Goal: Information Seeking & Learning: Learn about a topic

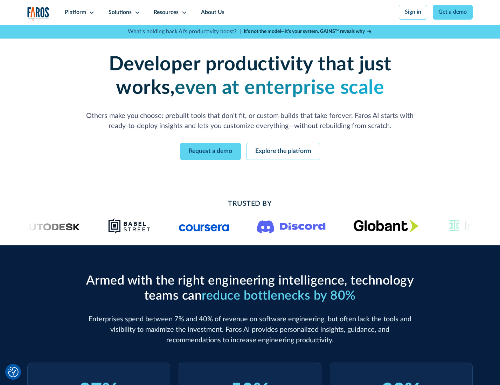
click at [91, 12] on icon at bounding box center [92, 13] width 6 height 6
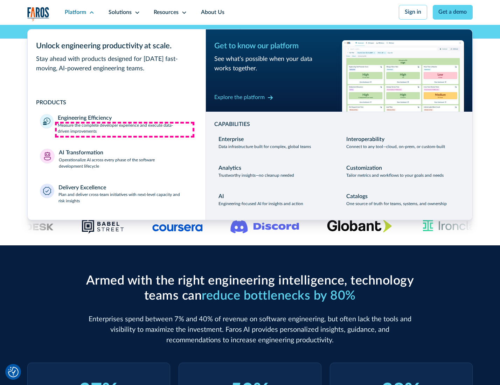
click at [125, 130] on p "Measure the complete developer experience and execute data-driven improvements" at bounding box center [125, 129] width 135 height 13
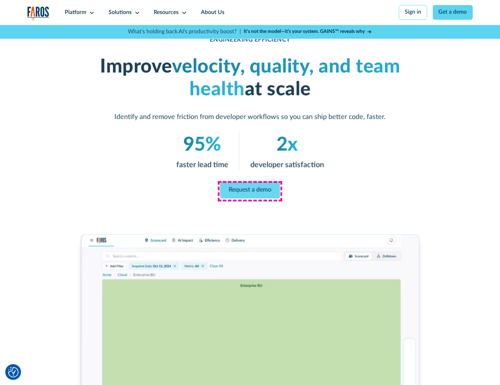
click at [250, 191] on link "Request a demo" at bounding box center [250, 190] width 60 height 17
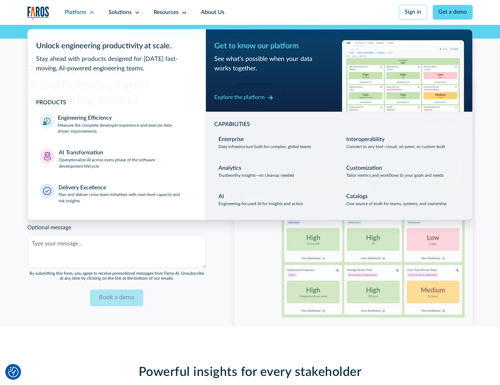
scroll to position [1524, 0]
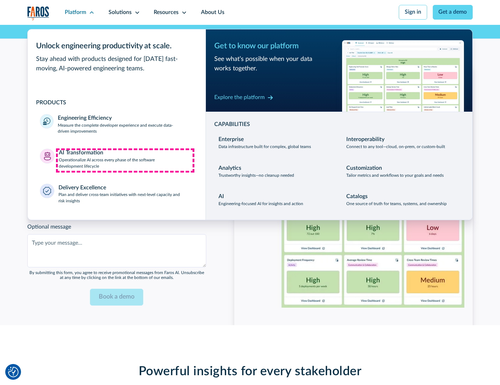
click at [125, 160] on p "Operationalize AI across every phase of the software development lifecycle" at bounding box center [126, 163] width 134 height 13
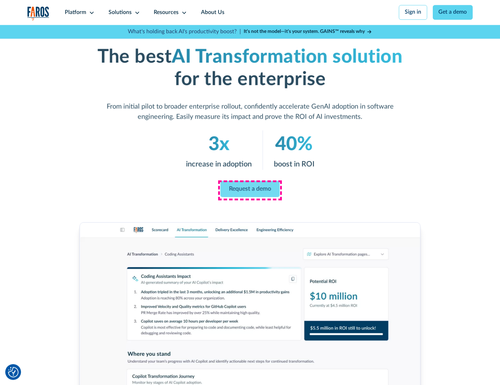
click at [250, 190] on link "Request a demo" at bounding box center [250, 189] width 59 height 16
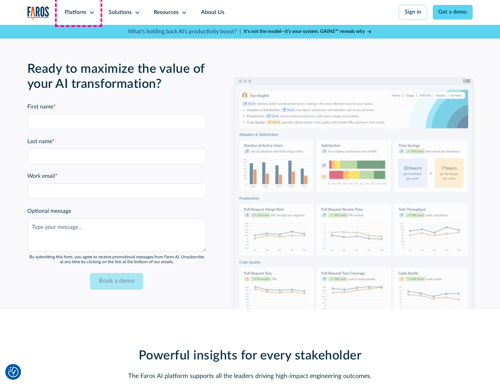
click at [78, 12] on div "Platform" at bounding box center [75, 12] width 21 height 8
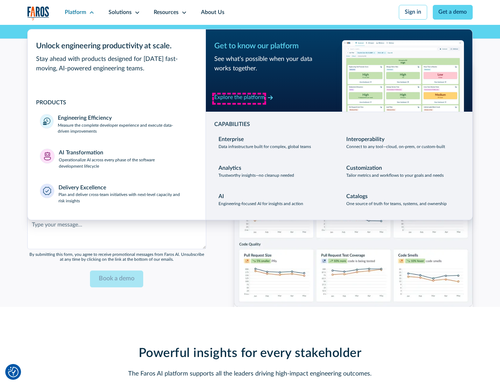
click at [239, 98] on div "Explore the platform" at bounding box center [239, 98] width 50 height 8
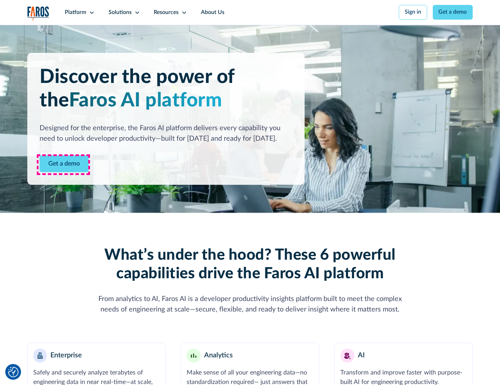
click at [63, 165] on link "Get a demo" at bounding box center [64, 163] width 49 height 17
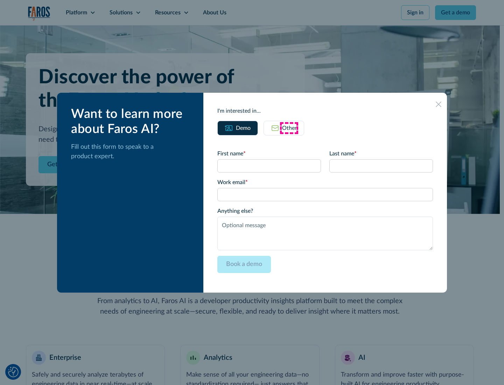
click at [289, 128] on div "Other" at bounding box center [289, 128] width 15 height 8
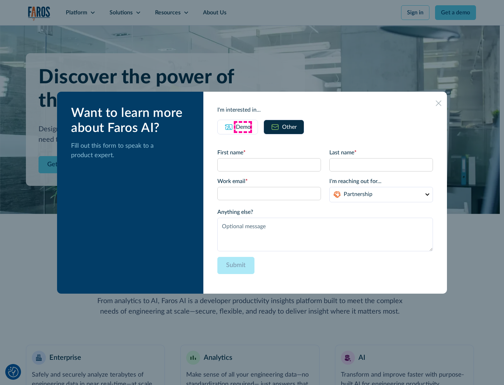
click at [243, 127] on div "Demo" at bounding box center [243, 127] width 15 height 8
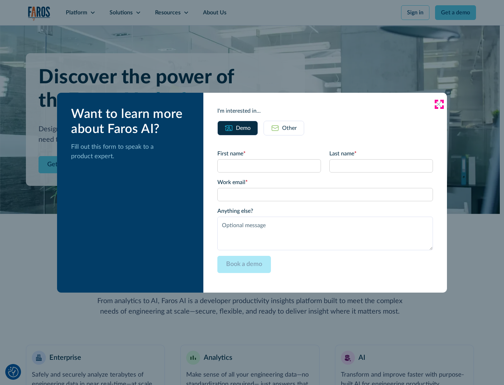
click at [439, 104] on icon at bounding box center [439, 105] width 6 height 6
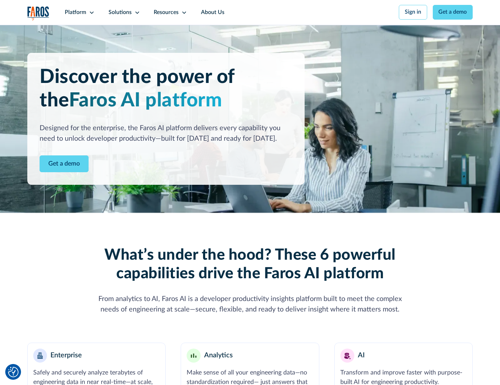
click at [91, 12] on icon at bounding box center [92, 13] width 6 height 6
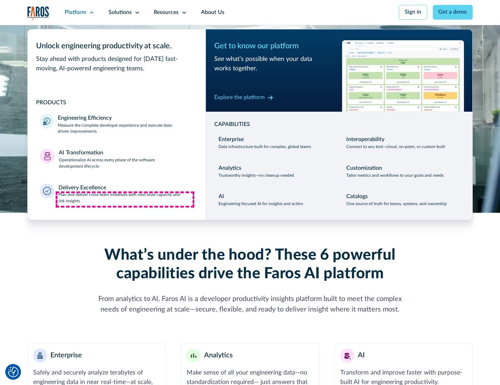
click at [125, 200] on p "Plan and deliver cross-team initiatives with next-level capacity and risk insig…" at bounding box center [125, 198] width 135 height 13
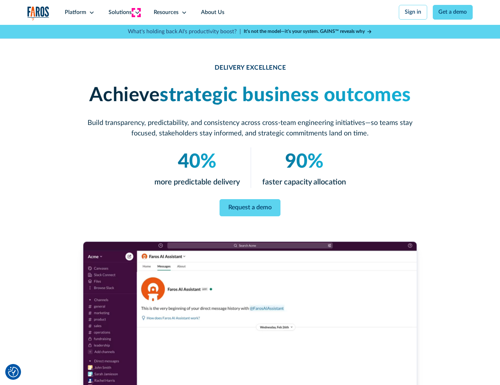
click at [136, 12] on icon at bounding box center [137, 13] width 6 height 6
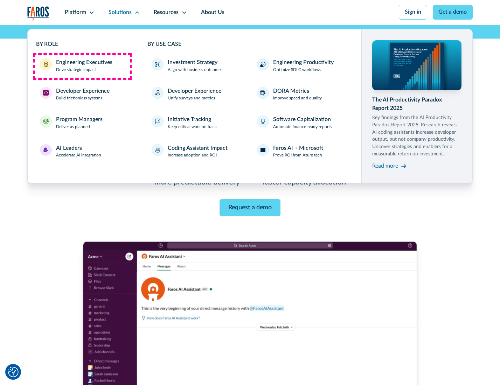
click at [82, 66] on div "Engineering Executives" at bounding box center [84, 62] width 56 height 8
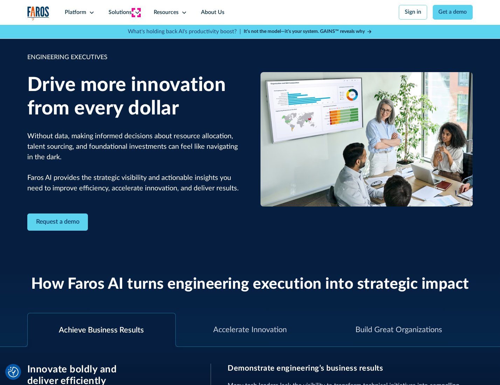
click at [136, 12] on icon at bounding box center [137, 13] width 6 height 6
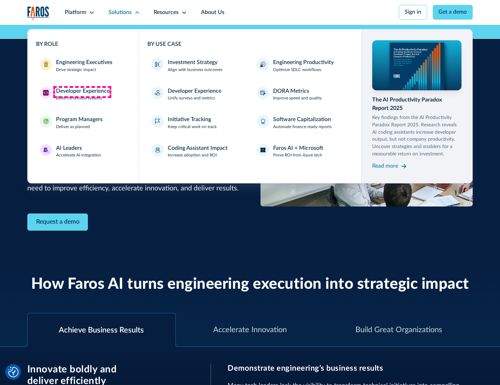
click at [82, 92] on div "Developer Experience" at bounding box center [83, 91] width 54 height 8
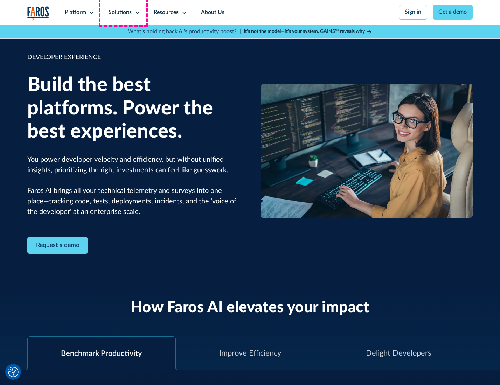
click at [123, 12] on div "Solutions" at bounding box center [120, 12] width 23 height 8
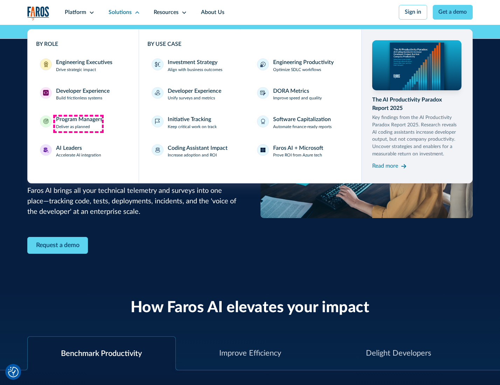
click at [78, 124] on div "Program Managers" at bounding box center [79, 120] width 47 height 8
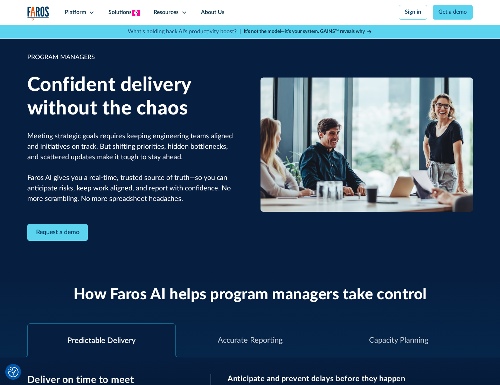
click at [136, 13] on icon at bounding box center [137, 13] width 6 height 6
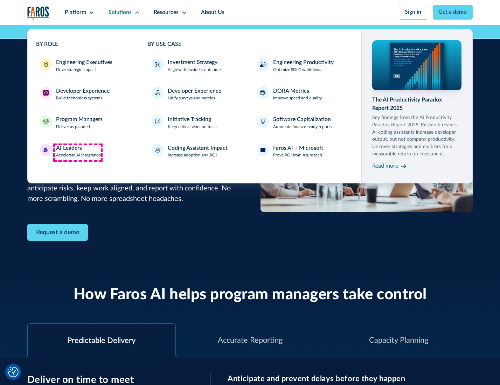
click at [78, 152] on div "AI Leaders" at bounding box center [69, 148] width 26 height 8
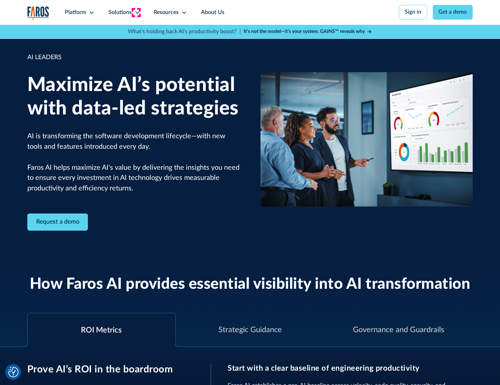
click at [136, 12] on icon at bounding box center [137, 13] width 6 height 6
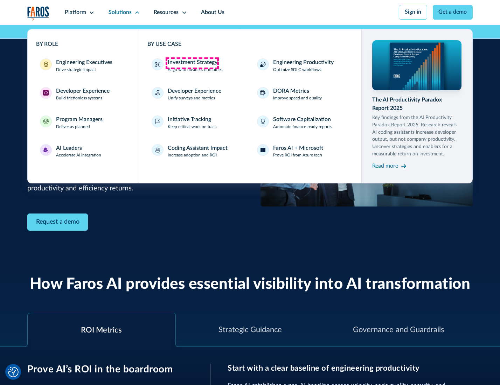
click at [192, 63] on div "Investment Strategy" at bounding box center [193, 62] width 50 height 8
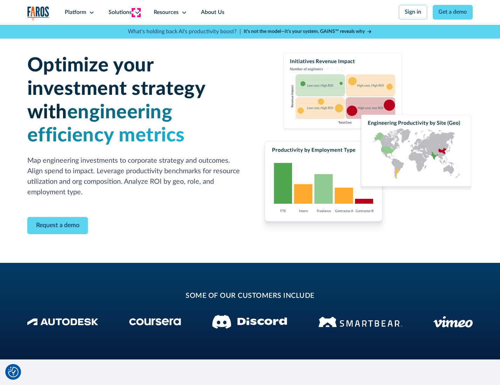
click at [136, 12] on icon at bounding box center [137, 13] width 6 height 6
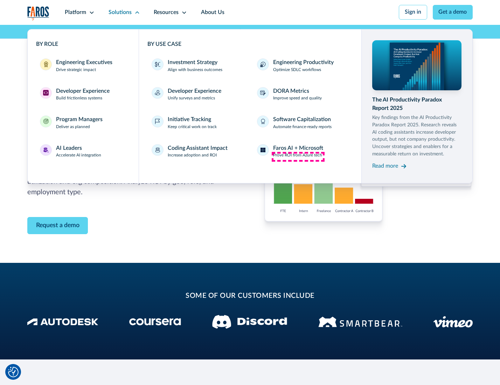
click at [298, 157] on p "Prove ROI from Azure tech" at bounding box center [297, 155] width 49 height 6
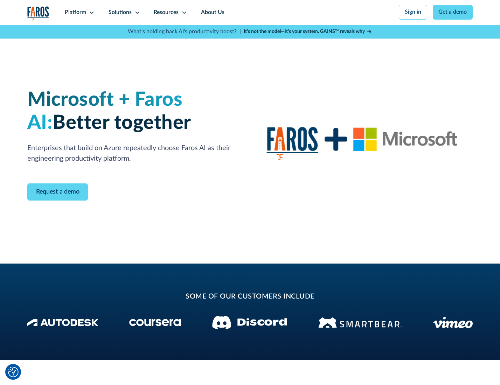
click at [136, 12] on icon at bounding box center [137, 13] width 6 height 6
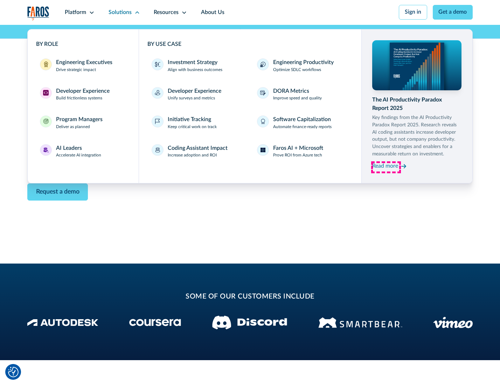
click at [386, 167] on div "Read more" at bounding box center [385, 166] width 26 height 8
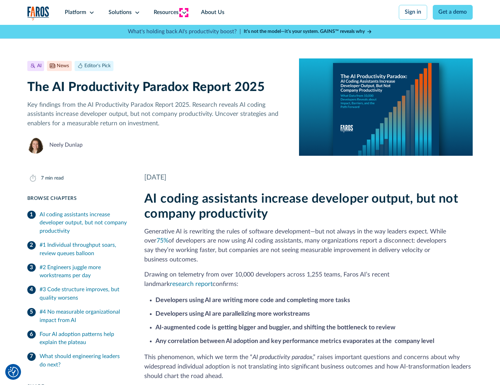
click at [184, 12] on icon at bounding box center [184, 13] width 6 height 6
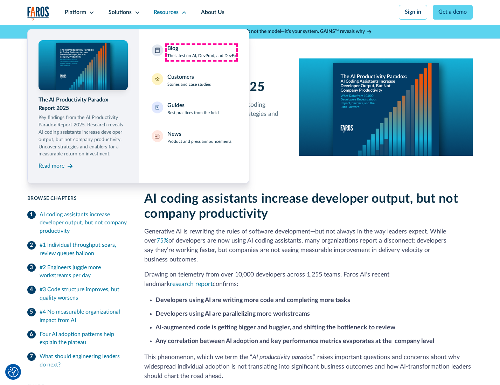
click at [201, 52] on div "Blog The latest on AI, DevProd, and DevEx" at bounding box center [201, 51] width 69 height 15
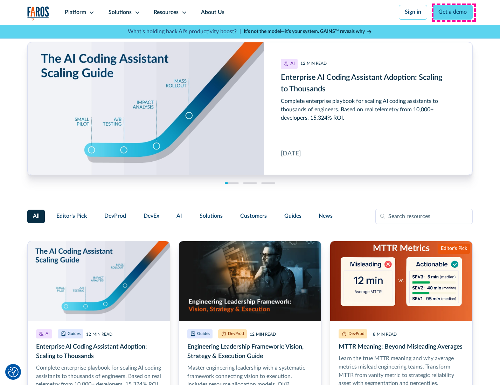
click at [453, 12] on link "Get a demo" at bounding box center [453, 12] width 40 height 15
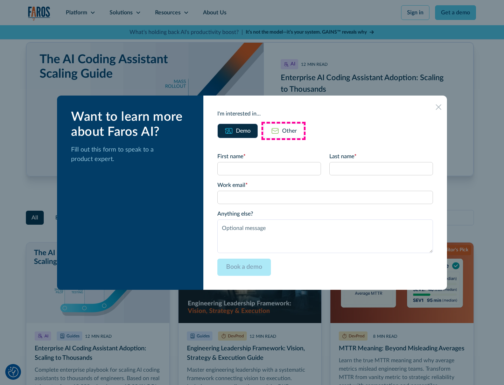
click at [284, 131] on div "Other" at bounding box center [289, 131] width 15 height 8
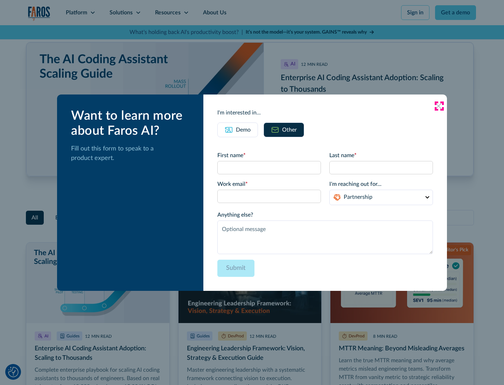
click at [439, 106] on icon at bounding box center [439, 106] width 6 height 6
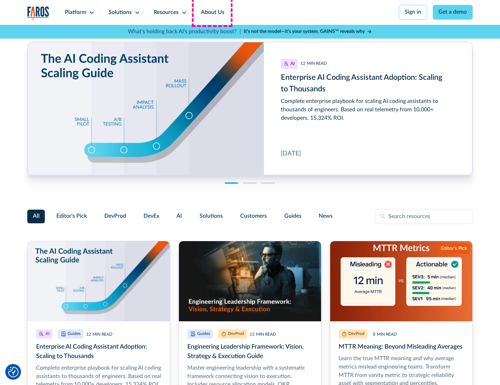
click at [212, 12] on link "About Us" at bounding box center [212, 12] width 37 height 25
